Goal: Find specific page/section: Find specific page/section

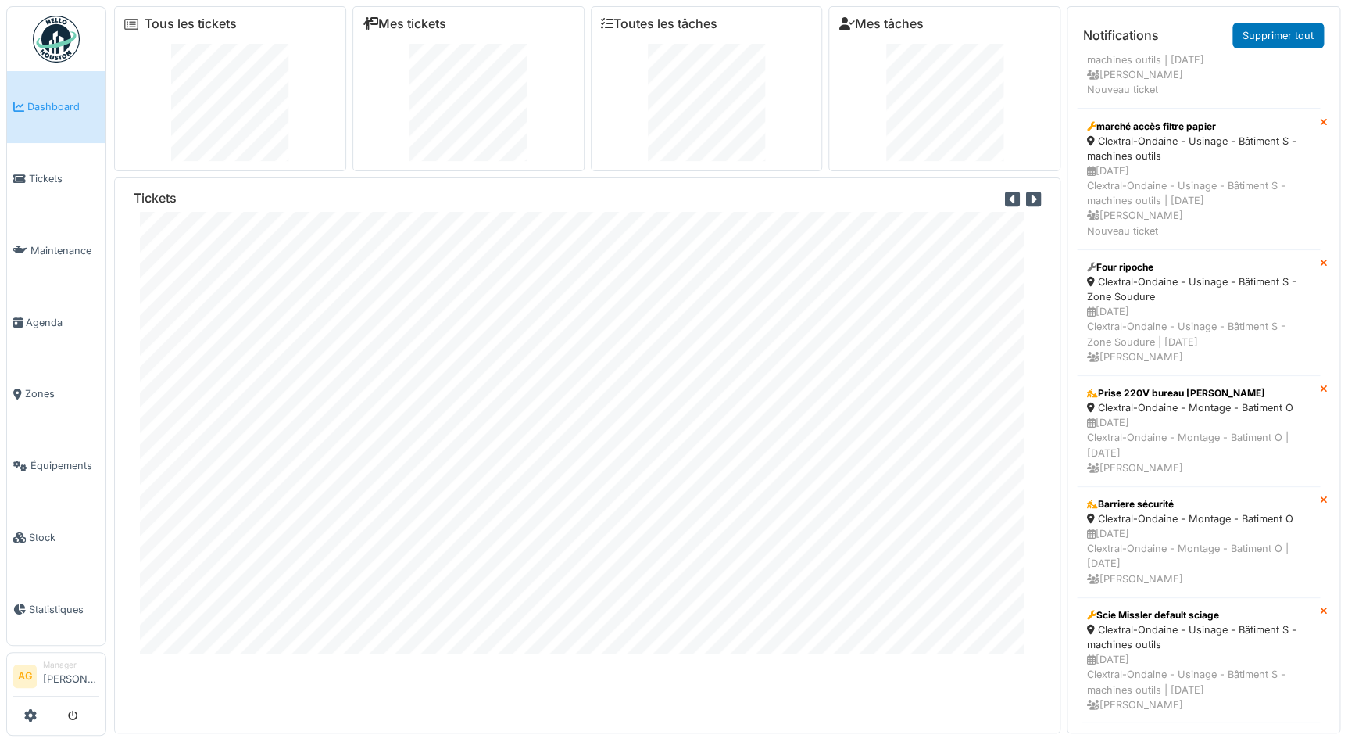
scroll to position [97, 0]
click at [37, 167] on link "Tickets" at bounding box center [56, 179] width 98 height 72
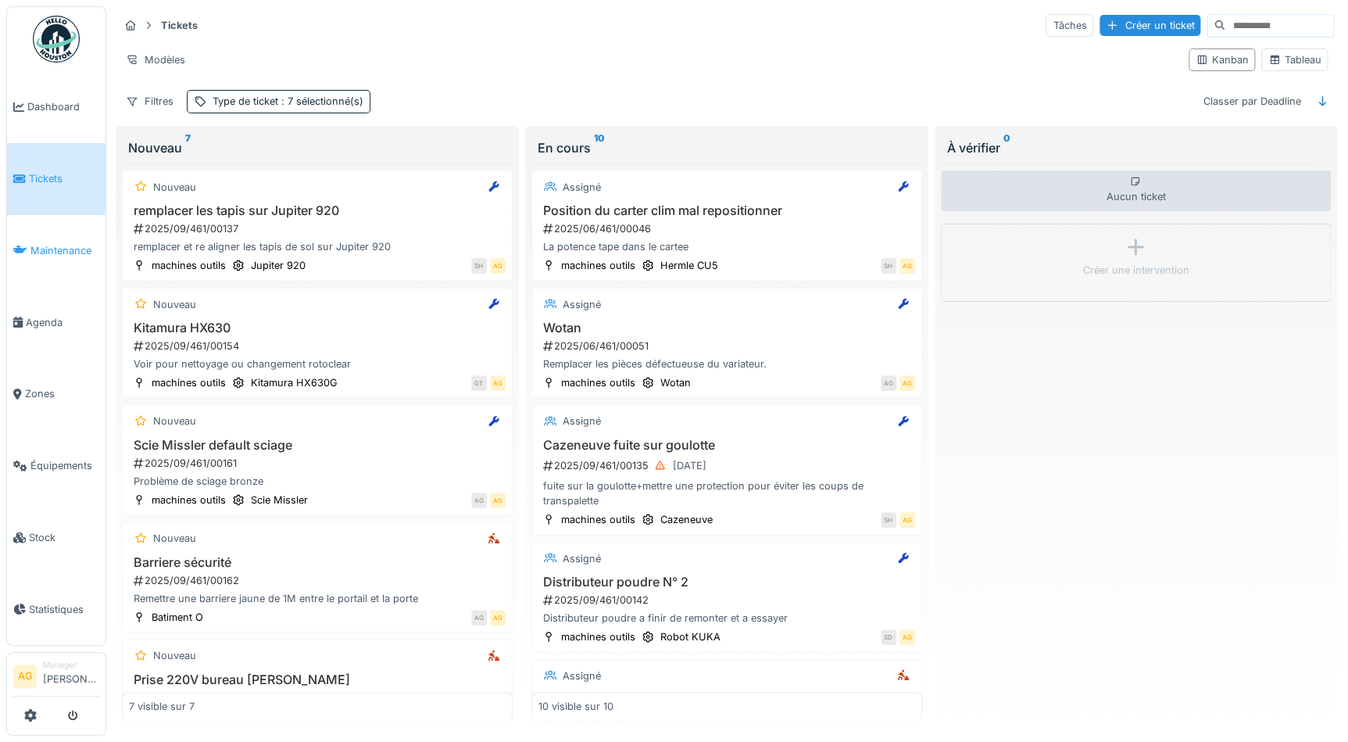
click at [23, 245] on icon at bounding box center [20, 250] width 14 height 11
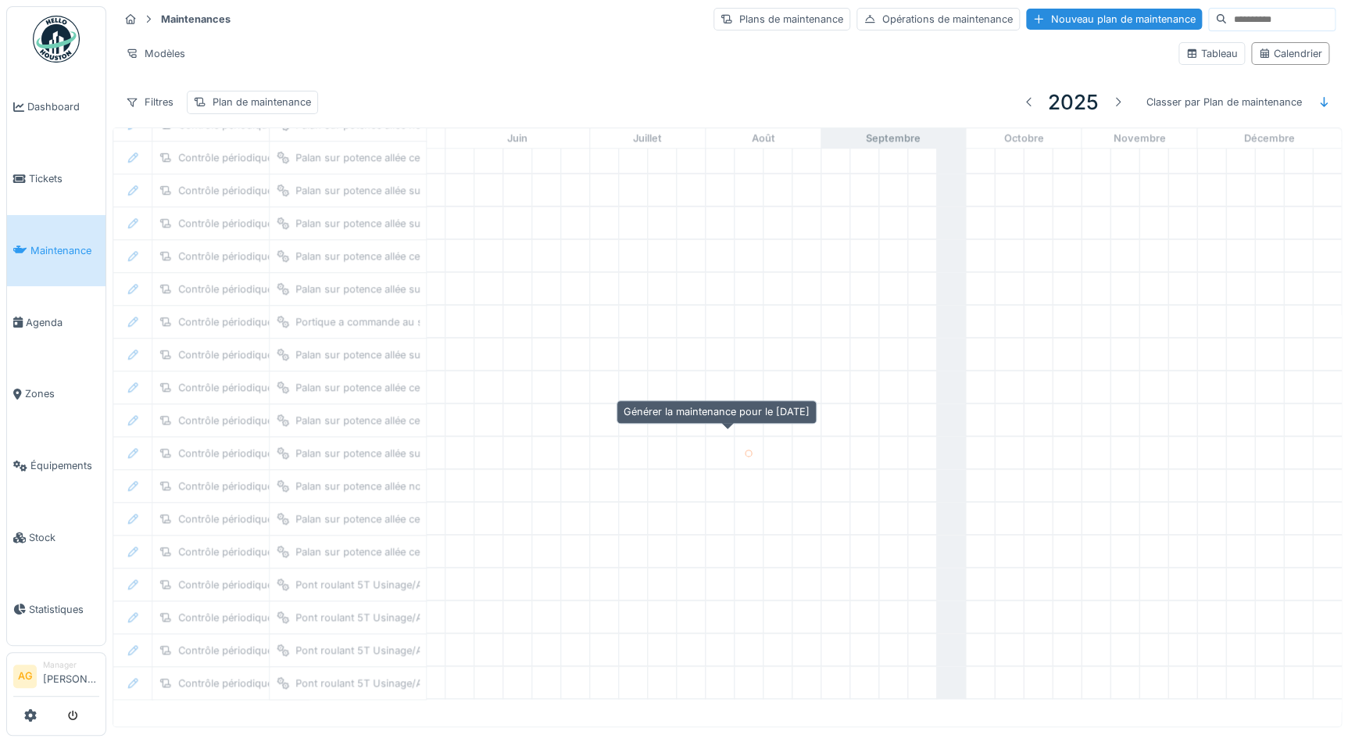
scroll to position [825, 649]
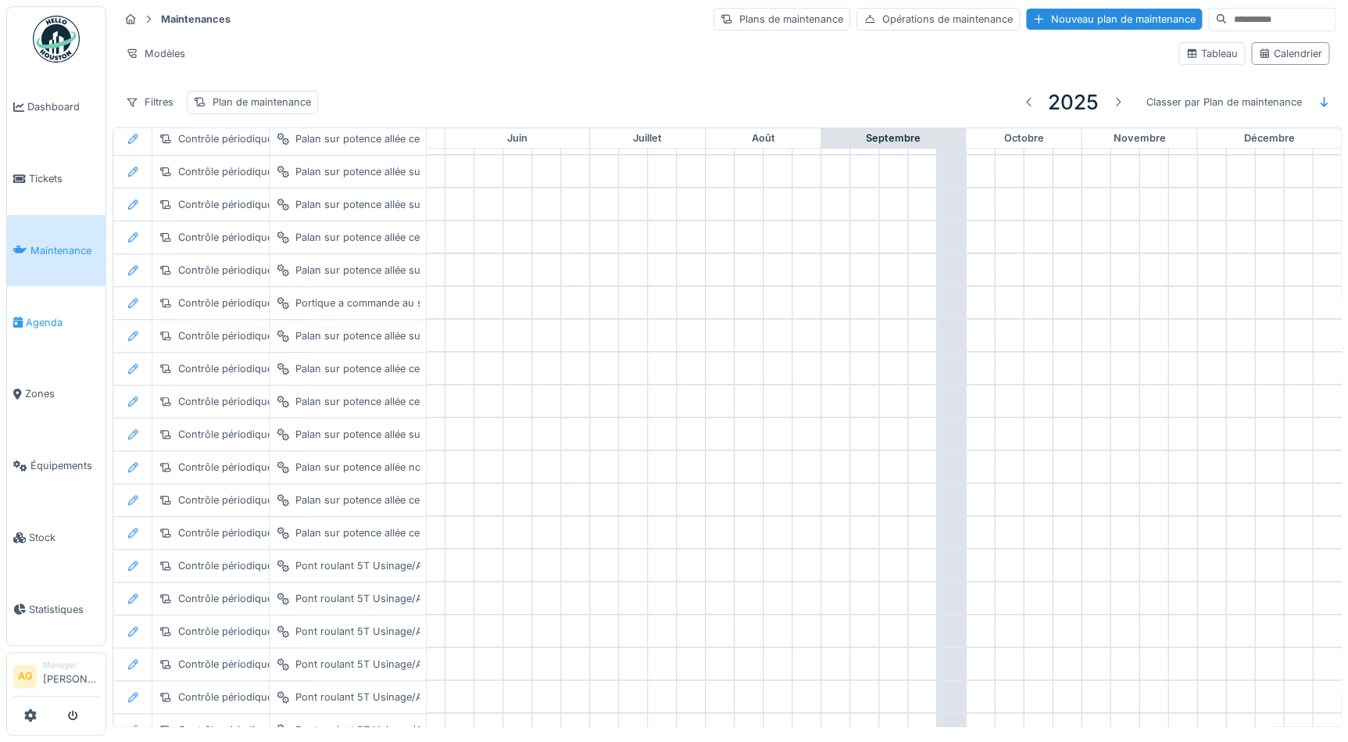
click at [46, 324] on link "Agenda" at bounding box center [56, 322] width 98 height 72
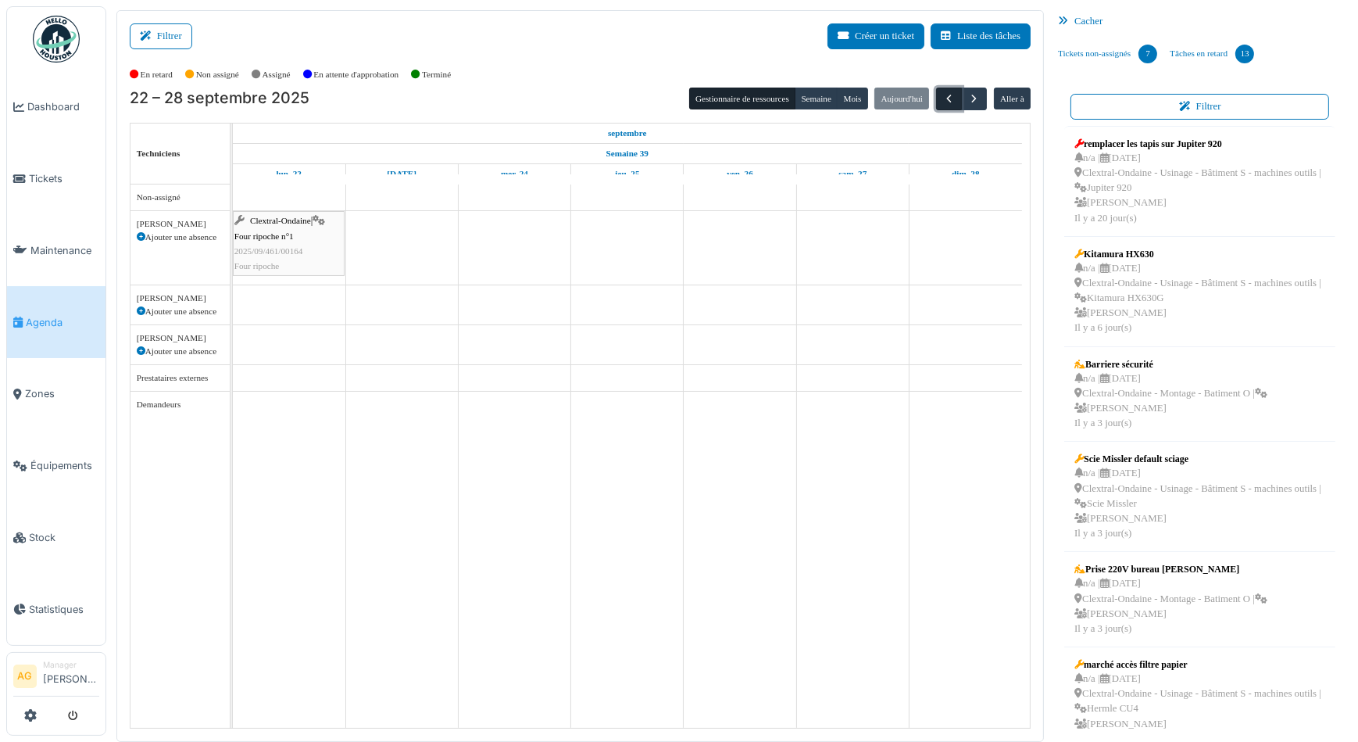
click at [943, 94] on span "button" at bounding box center [949, 98] width 13 height 13
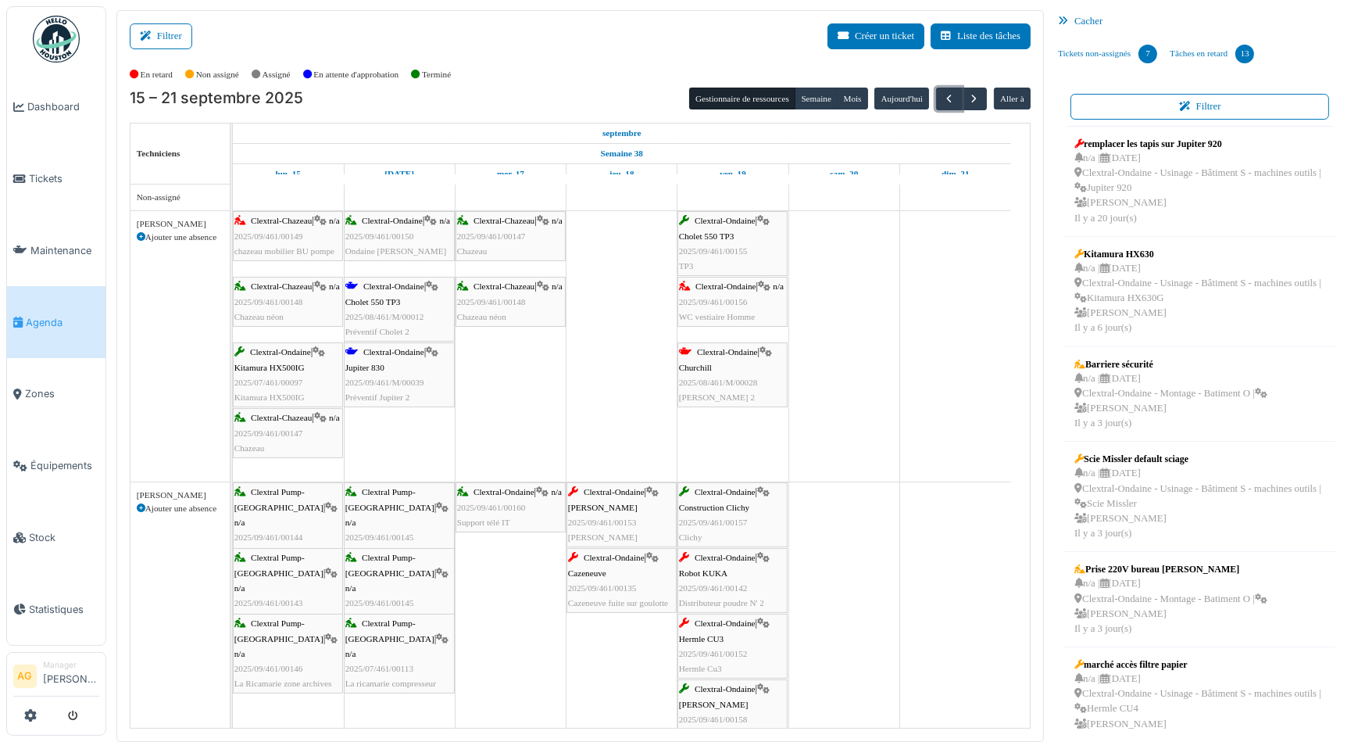
click at [726, 520] on span "2025/09/461/00157" at bounding box center [713, 521] width 69 height 9
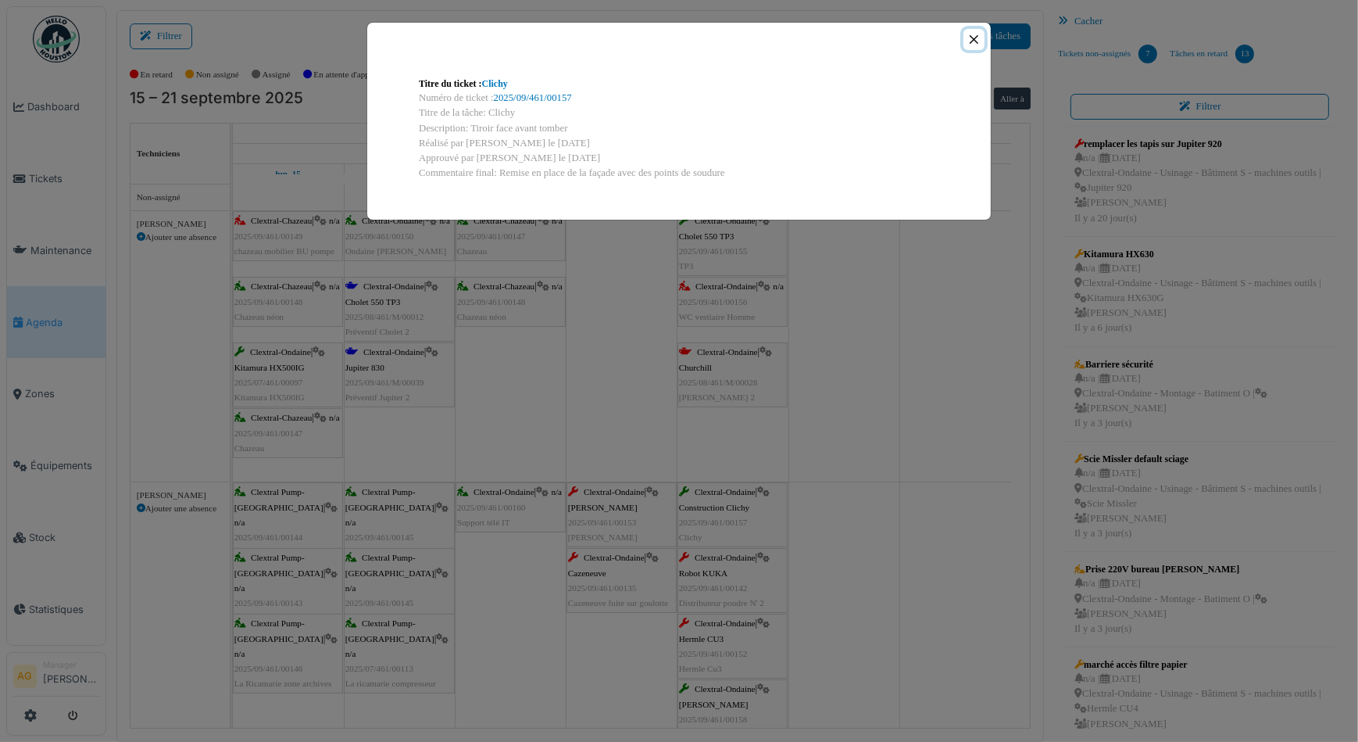
click at [975, 39] on button "Close" at bounding box center [974, 39] width 21 height 21
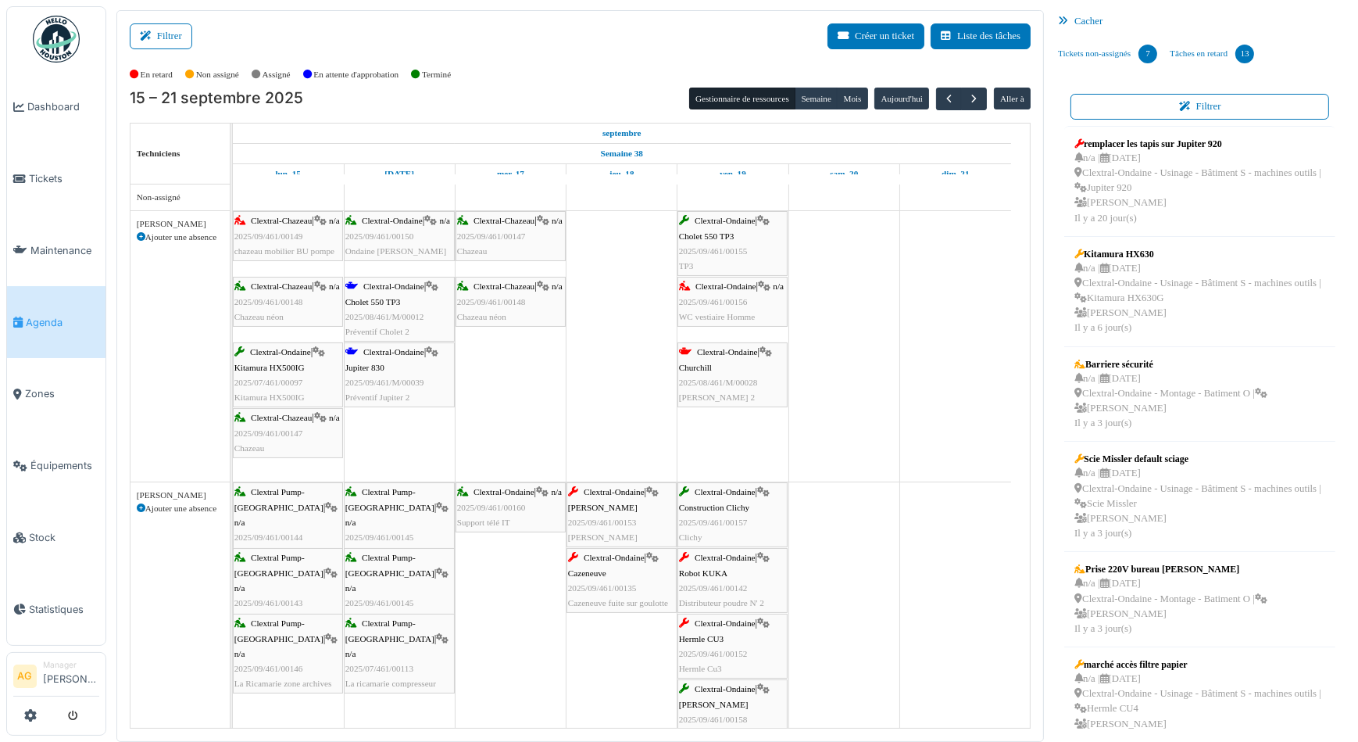
click at [717, 650] on span "2025/09/461/00152" at bounding box center [713, 653] width 69 height 9
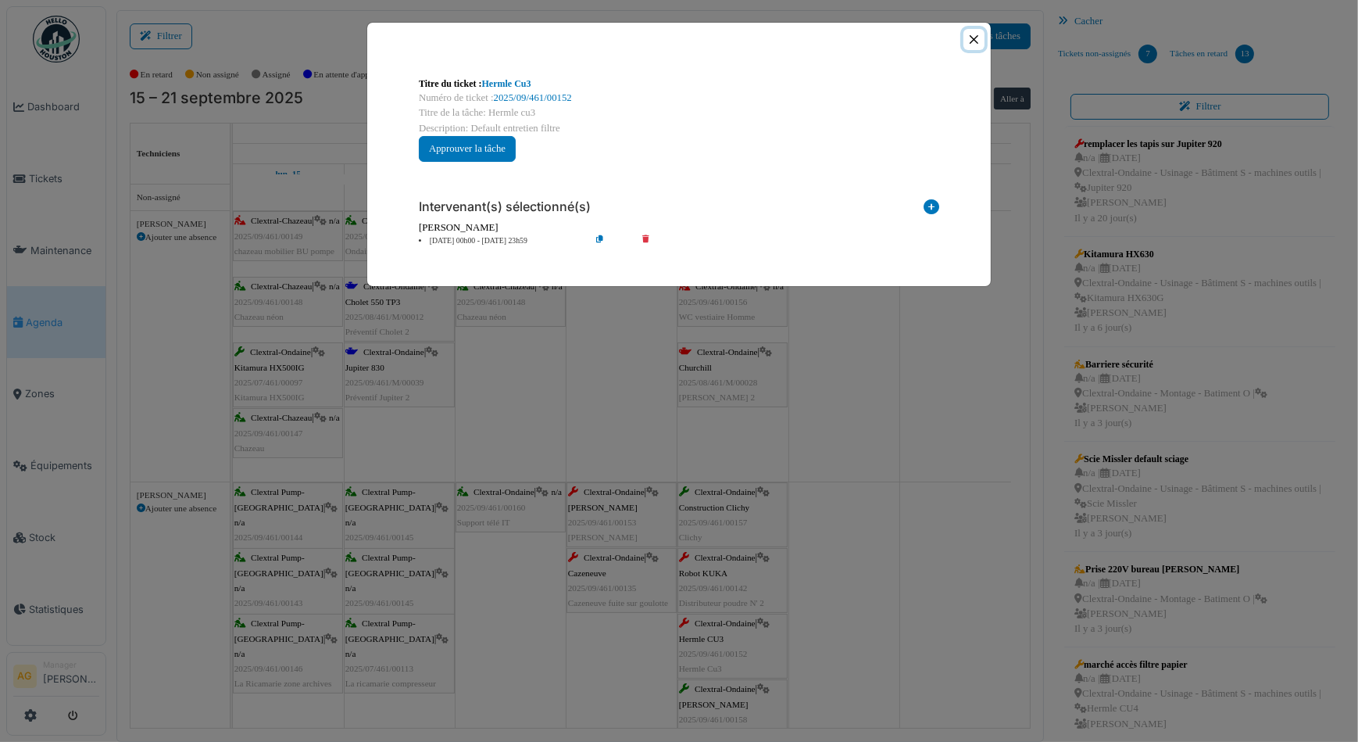
click at [975, 43] on button "Close" at bounding box center [974, 39] width 21 height 21
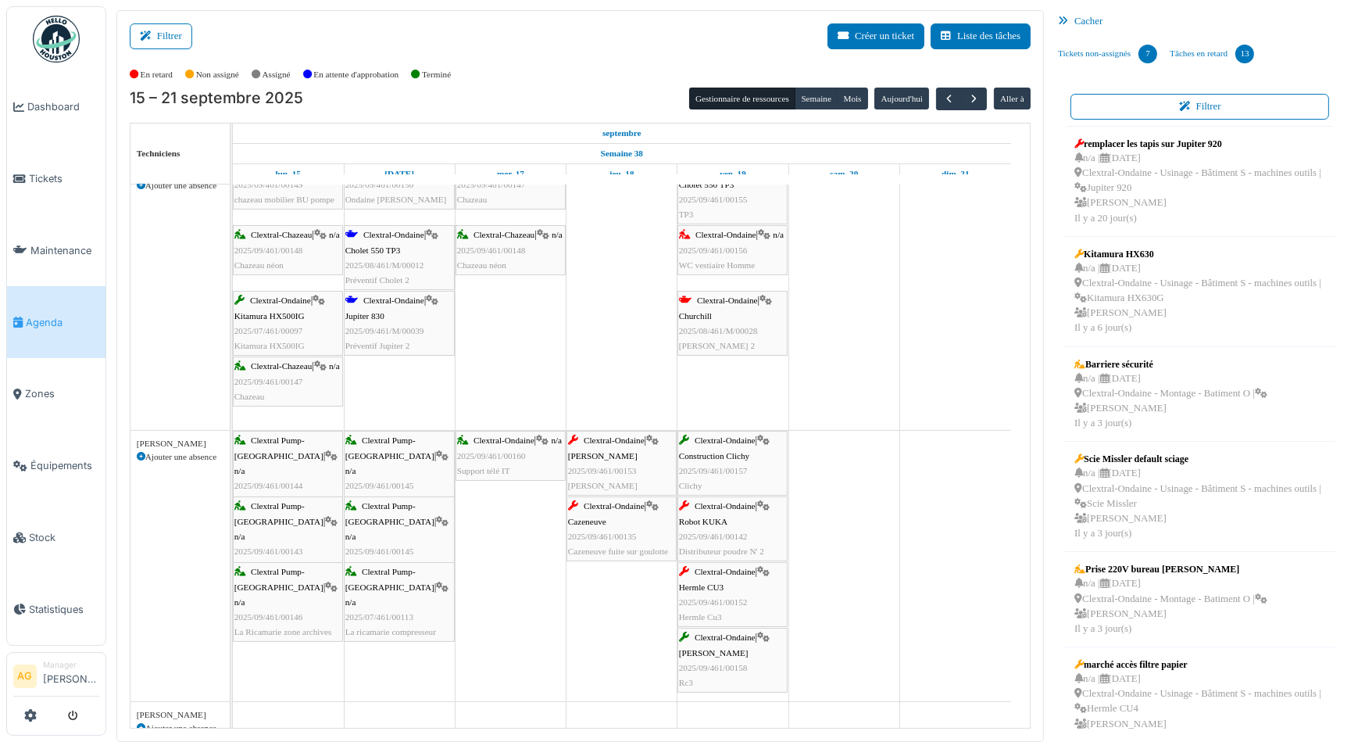
scroll to position [127, 0]
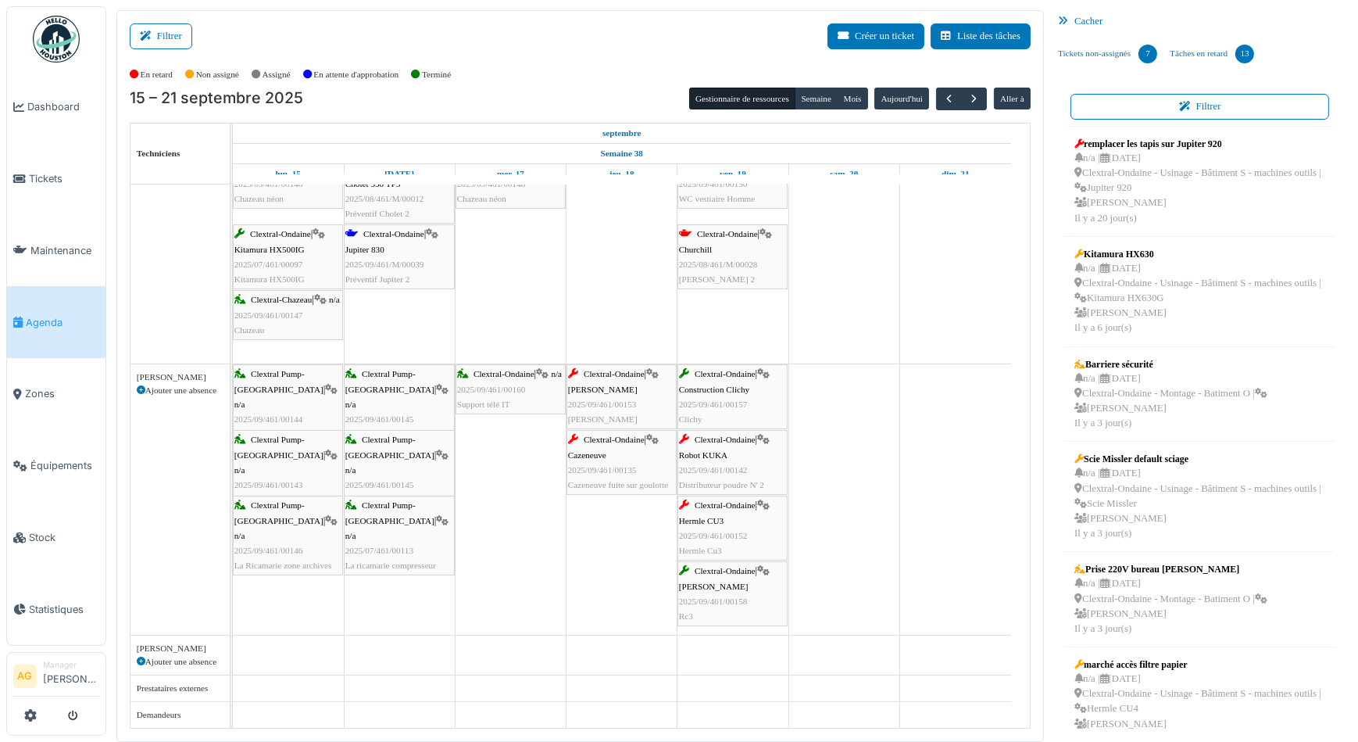
click at [725, 574] on div "Clextral-Ondaine | Wotan's 2025/09/461/00158 Rc3" at bounding box center [732, 594] width 107 height 60
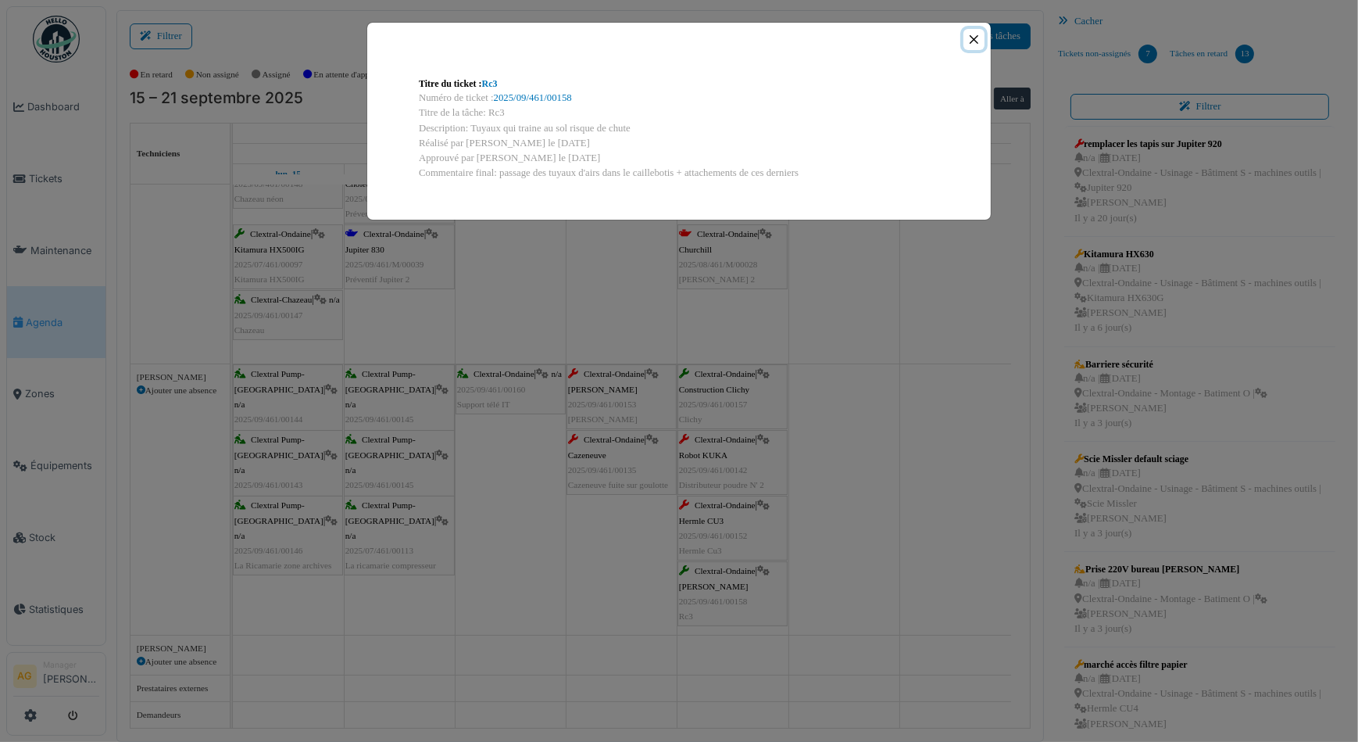
click at [971, 41] on button "Close" at bounding box center [974, 39] width 21 height 21
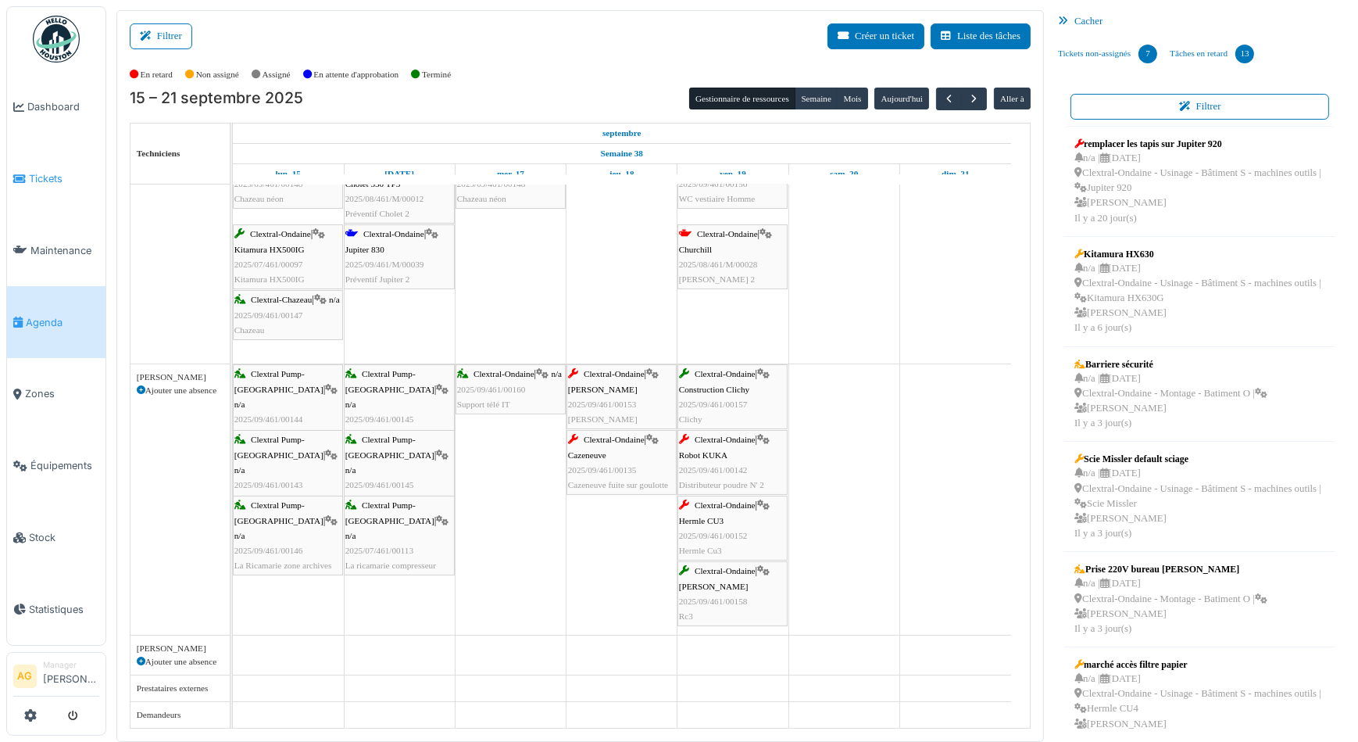
drag, startPoint x: 45, startPoint y: 174, endPoint x: 57, endPoint y: 162, distance: 17.1
click at [45, 174] on span "Tickets" at bounding box center [64, 178] width 70 height 15
click at [37, 184] on link "Tickets" at bounding box center [56, 179] width 98 height 72
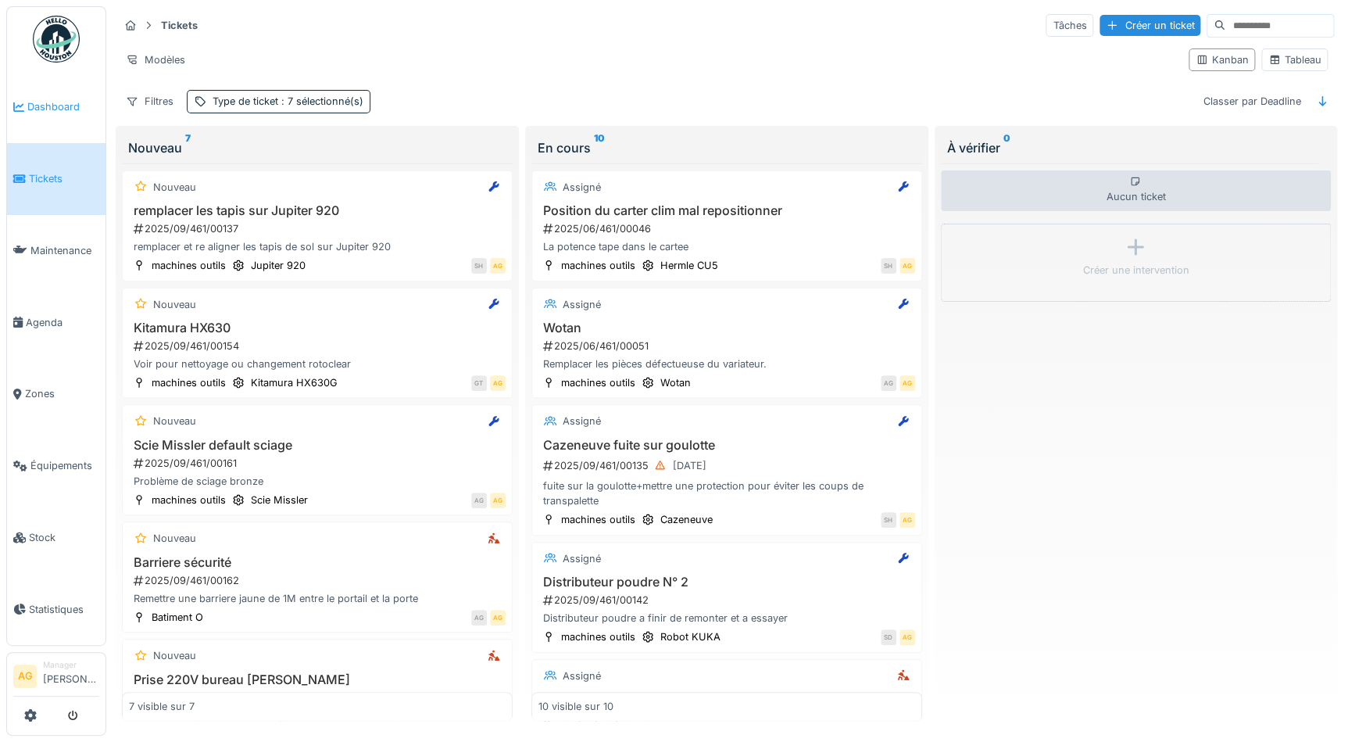
click at [53, 107] on span "Dashboard" at bounding box center [63, 106] width 72 height 15
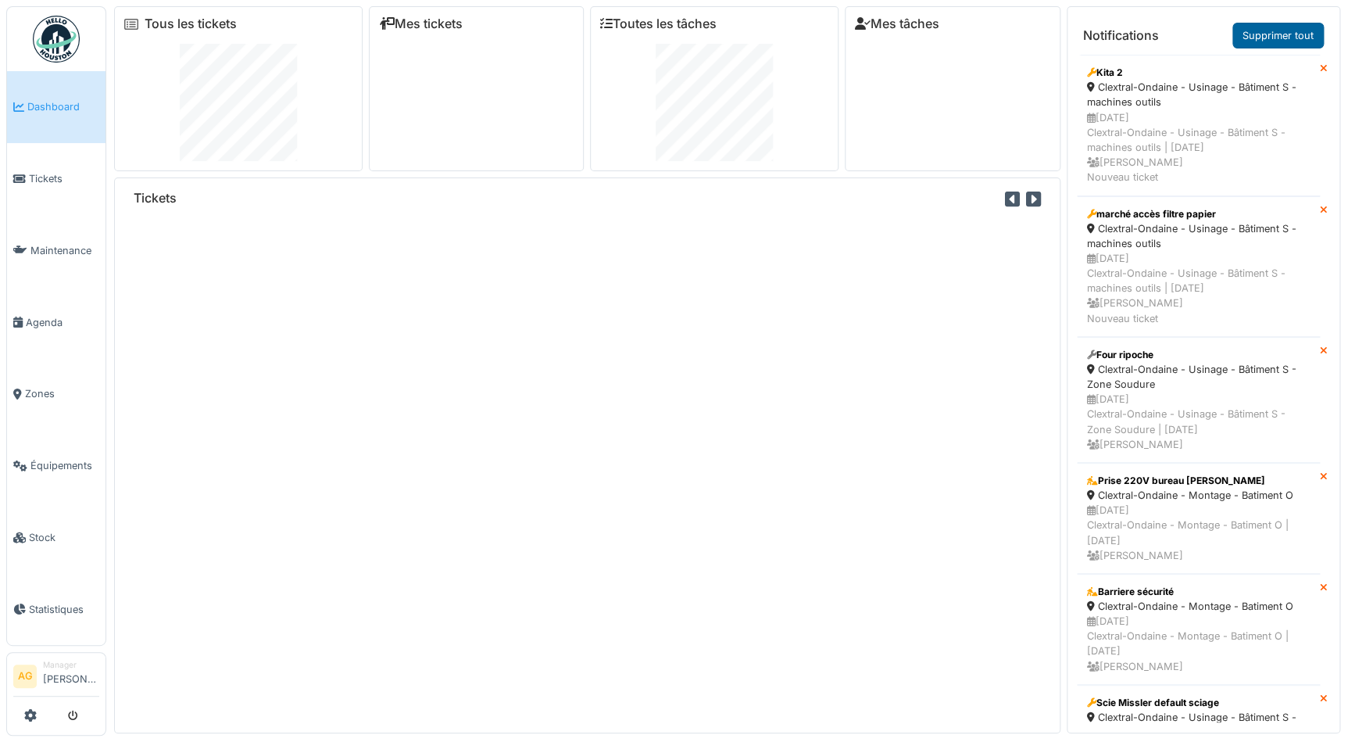
click at [1266, 33] on link "Supprimer tout" at bounding box center [1278, 36] width 91 height 26
